Goal: Task Accomplishment & Management: Use online tool/utility

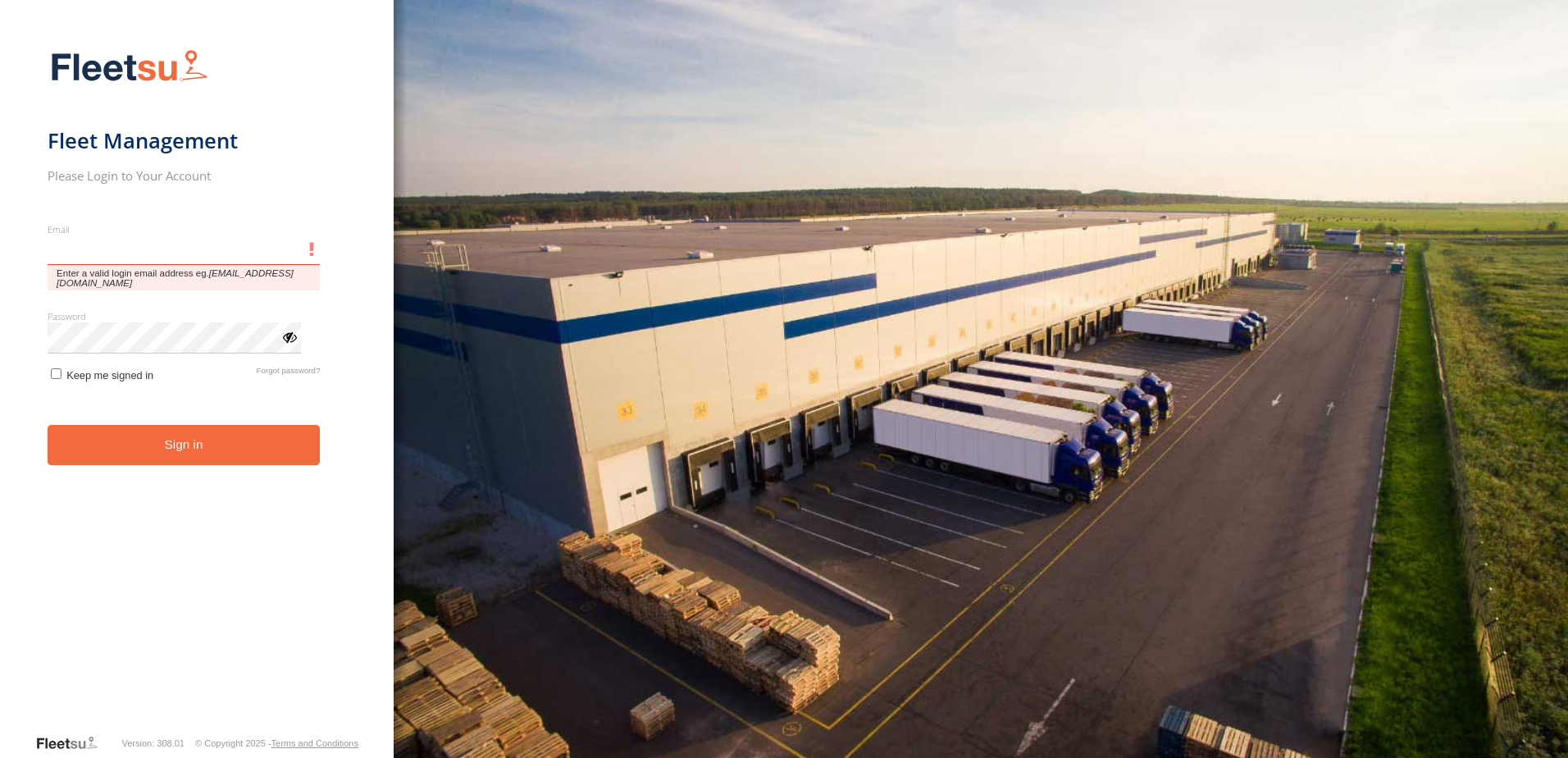
type input "**********"
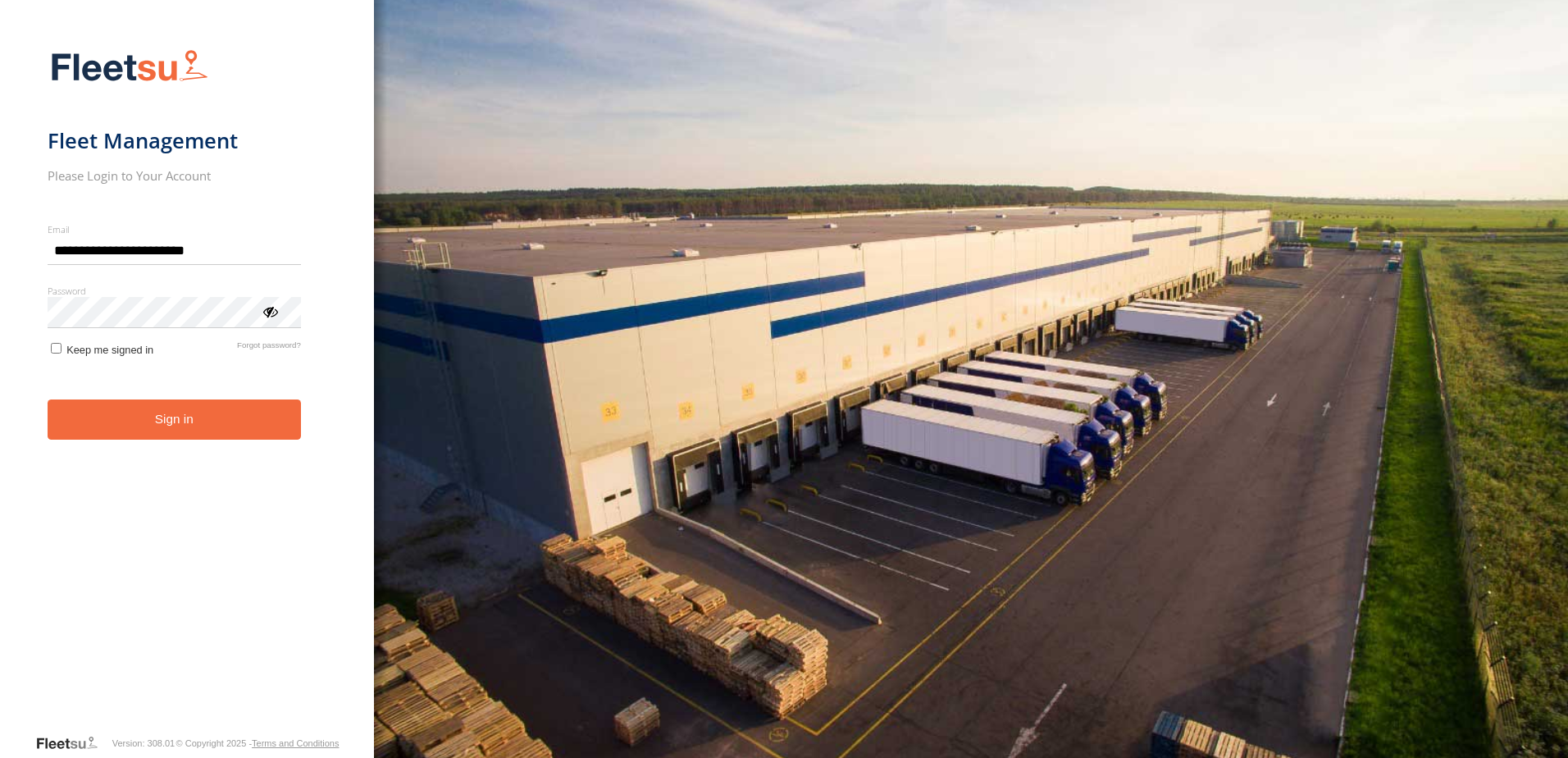
click at [263, 431] on button "Sign in" at bounding box center [175, 419] width 254 height 40
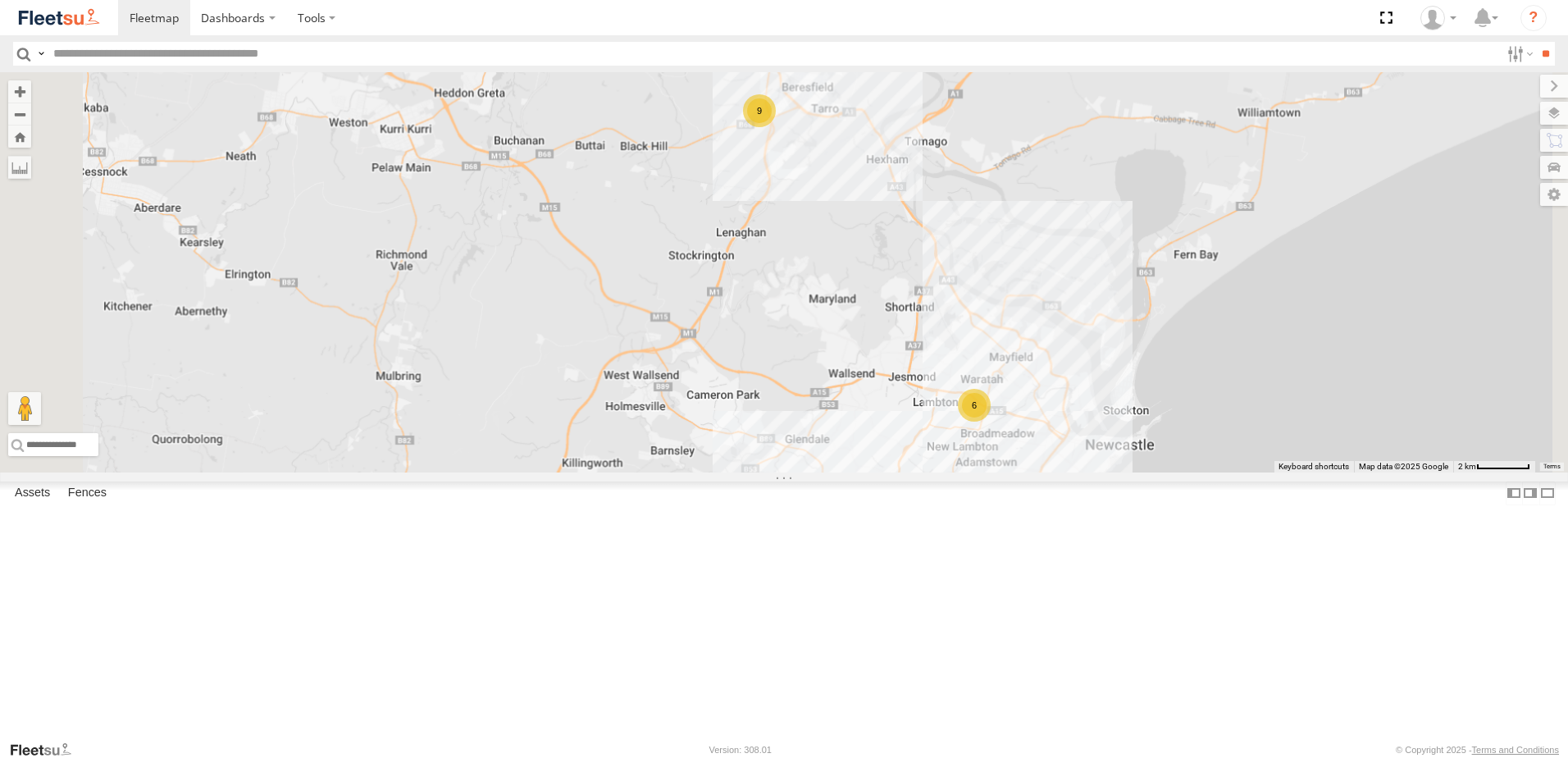
drag, startPoint x: 989, startPoint y: 350, endPoint x: 1002, endPoint y: 276, distance: 75.1
click at [1000, 286] on div "LX2 Express Ute B5 Timber Truck B3 Transfer Truck 9 10 6" at bounding box center [784, 272] width 1568 height 400
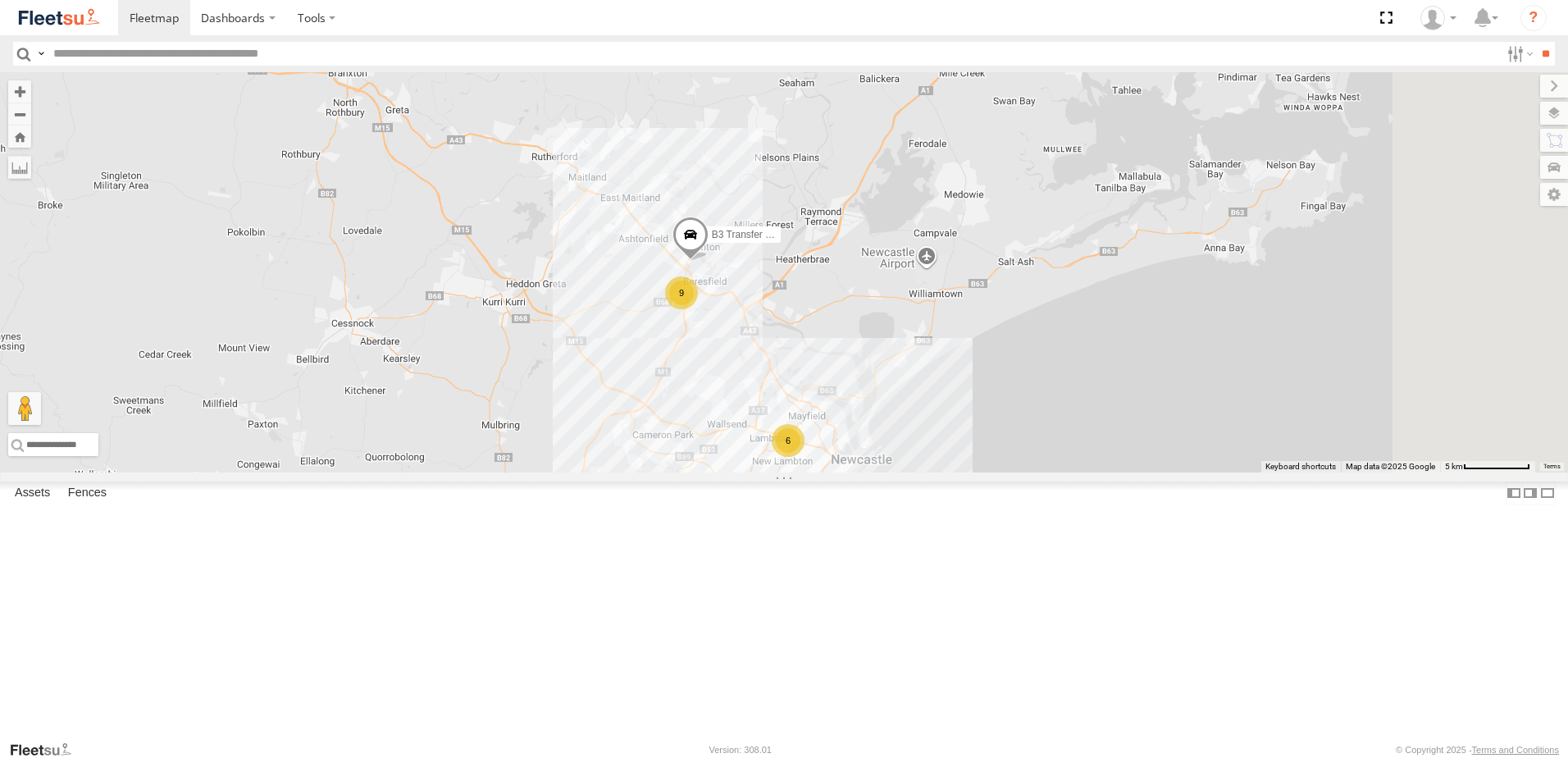
drag, startPoint x: 941, startPoint y: 275, endPoint x: 830, endPoint y: 534, distance: 281.8
click at [830, 473] on div "LX2 Express Ute B5 Timber Truck B3 Transfer Truck 9 10 6" at bounding box center [784, 272] width 1568 height 400
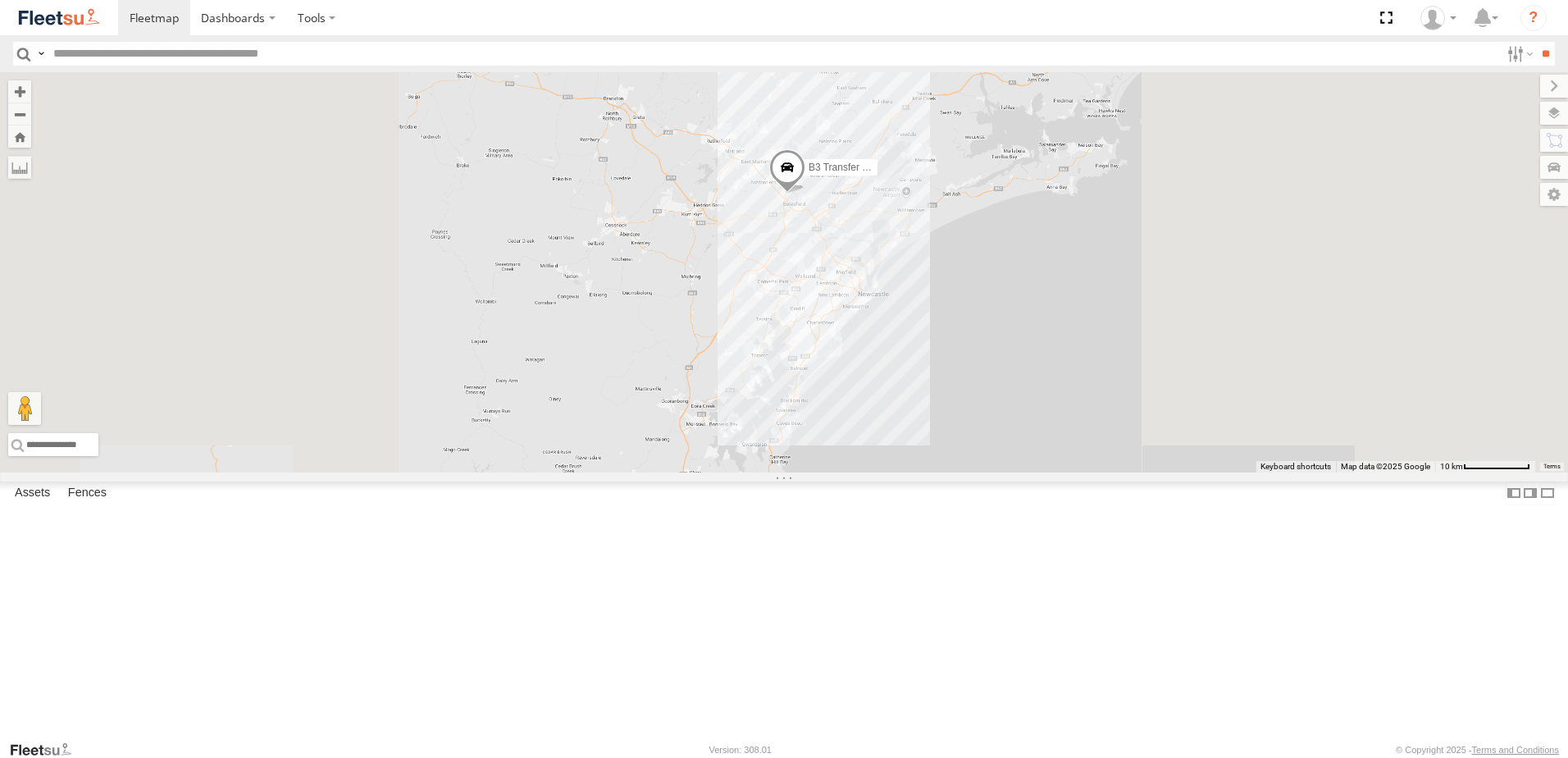
drag, startPoint x: 952, startPoint y: 491, endPoint x: 966, endPoint y: 350, distance: 141.7
click at [967, 353] on div "B3 Transfer Truck" at bounding box center [784, 272] width 1568 height 400
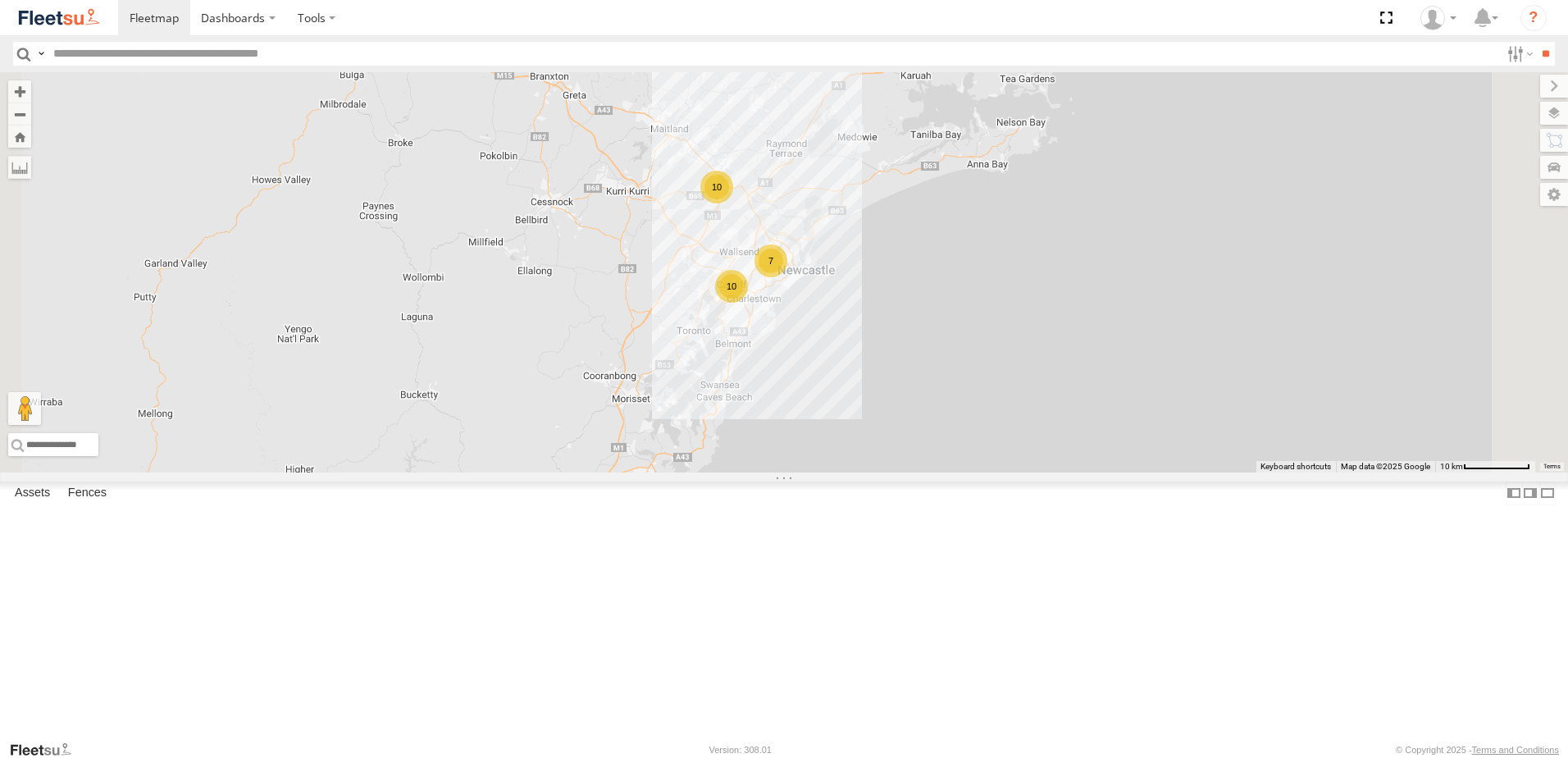
click at [606, 539] on span at bounding box center [591, 524] width 29 height 29
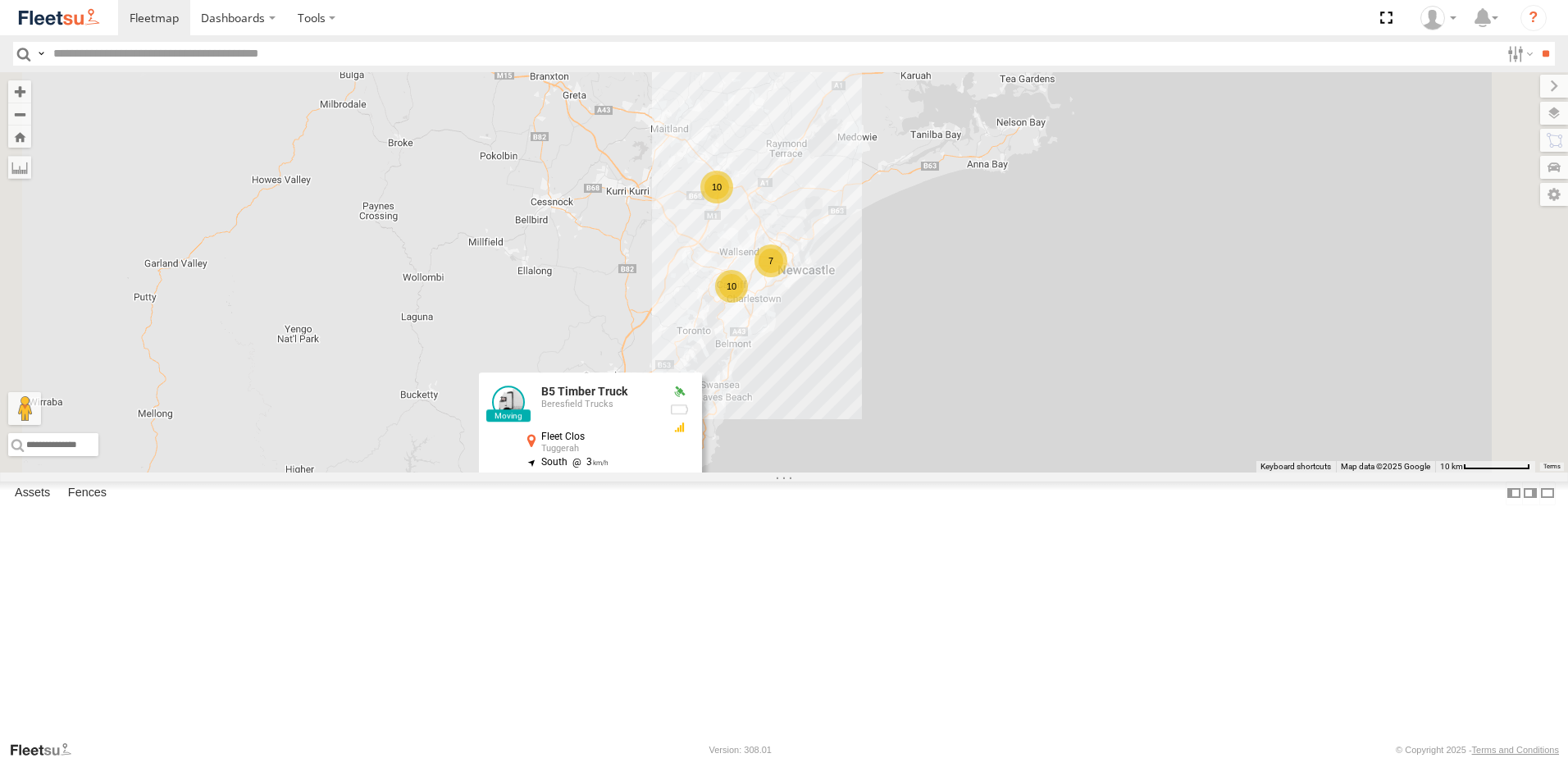
click at [689, 531] on label at bounding box center [673, 525] width 32 height 12
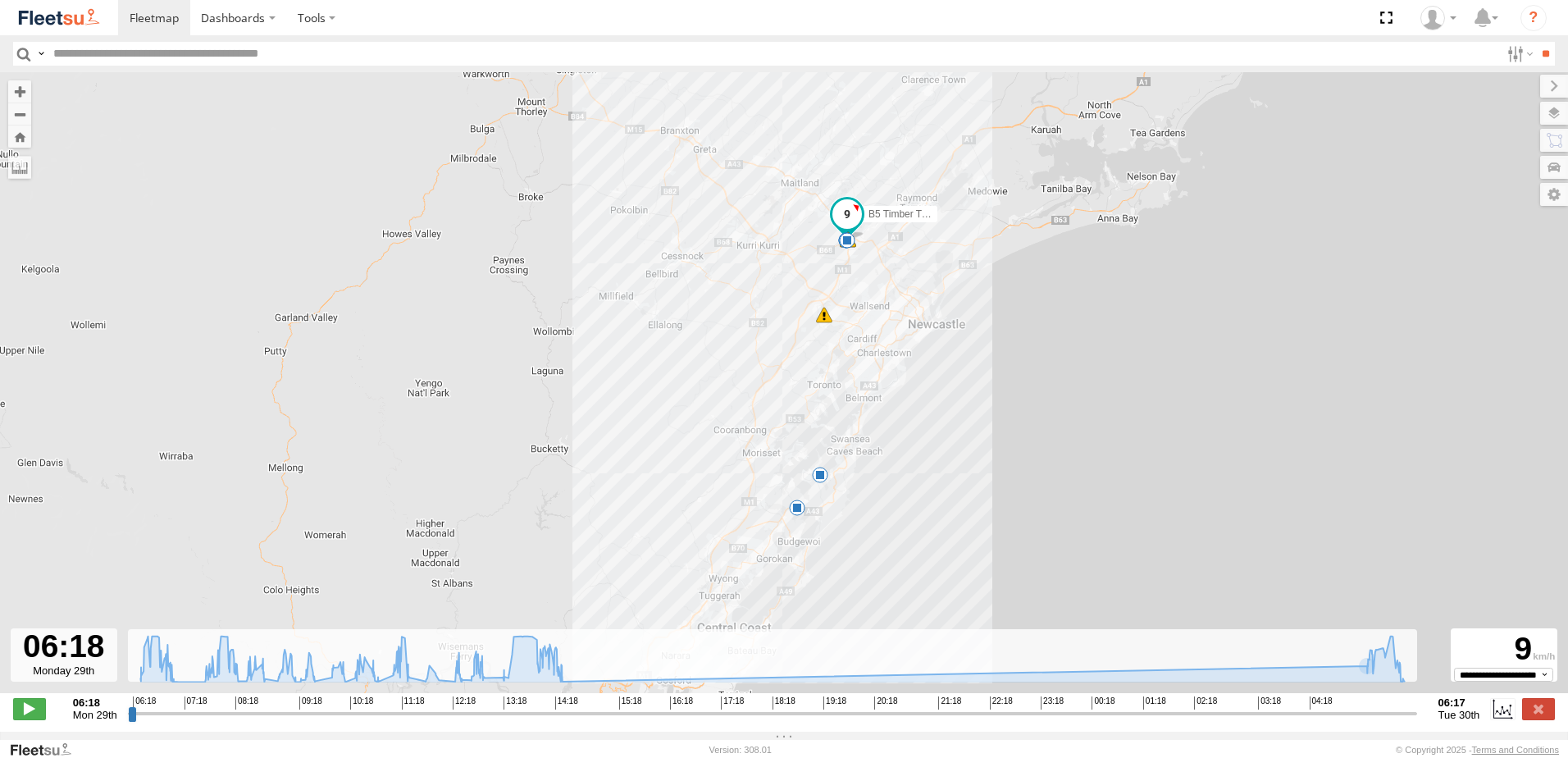
click at [1366, 718] on input "range" at bounding box center [772, 713] width 1289 height 16
drag, startPoint x: 1366, startPoint y: 723, endPoint x: 1470, endPoint y: 705, distance: 105.5
type input "**********"
click at [1418, 705] on input "range" at bounding box center [772, 713] width 1289 height 16
click at [1530, 710] on label at bounding box center [1539, 709] width 33 height 21
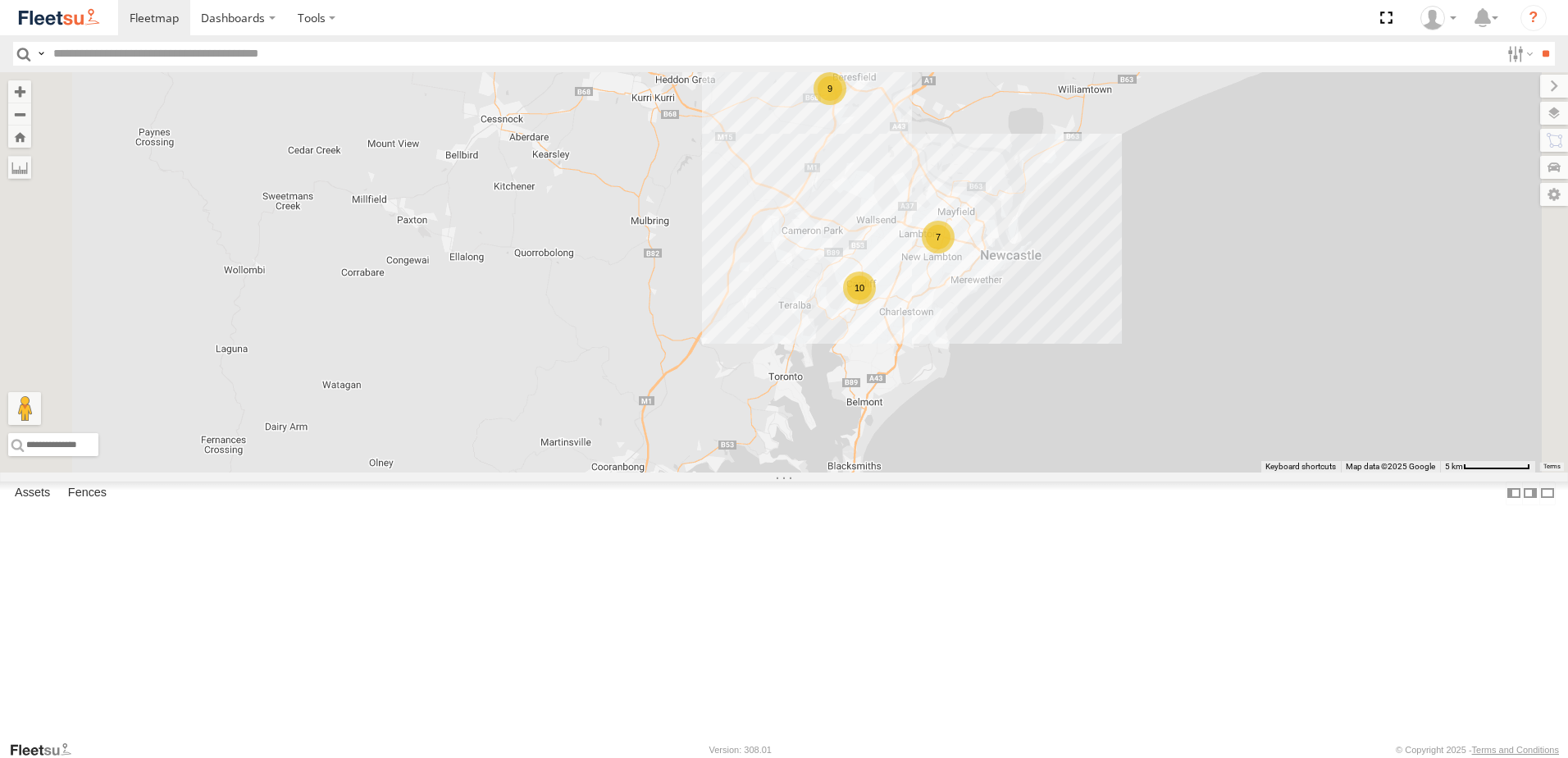
drag, startPoint x: 827, startPoint y: 291, endPoint x: 846, endPoint y: 474, distance: 184.0
click at [846, 473] on div "B5 Timber Truck 9 7 10" at bounding box center [784, 272] width 1568 height 400
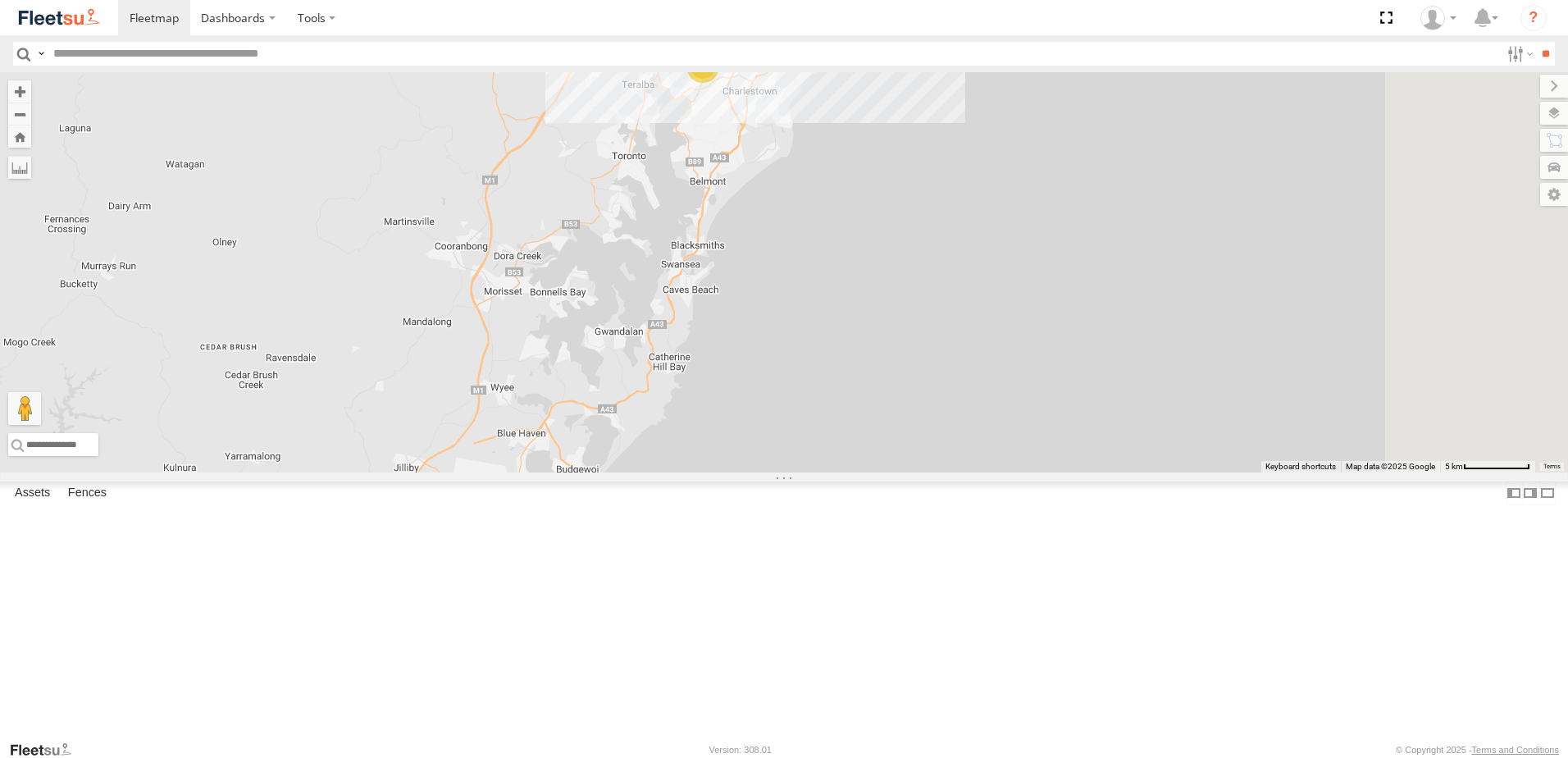
drag, startPoint x: 757, startPoint y: 505, endPoint x: 579, endPoint y: 169, distance: 380.2
click at [579, 169] on div "B5 Timber Truck 9 7 10 B3 Transfer Truck" at bounding box center [784, 272] width 1568 height 400
